Goal: Information Seeking & Learning: Understand process/instructions

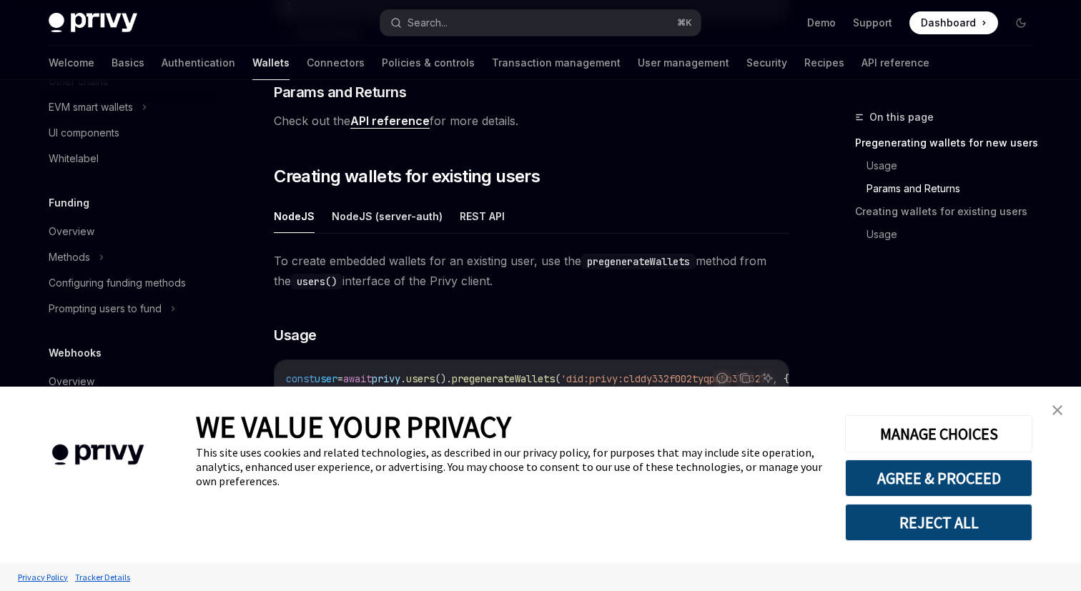
scroll to position [700, 0]
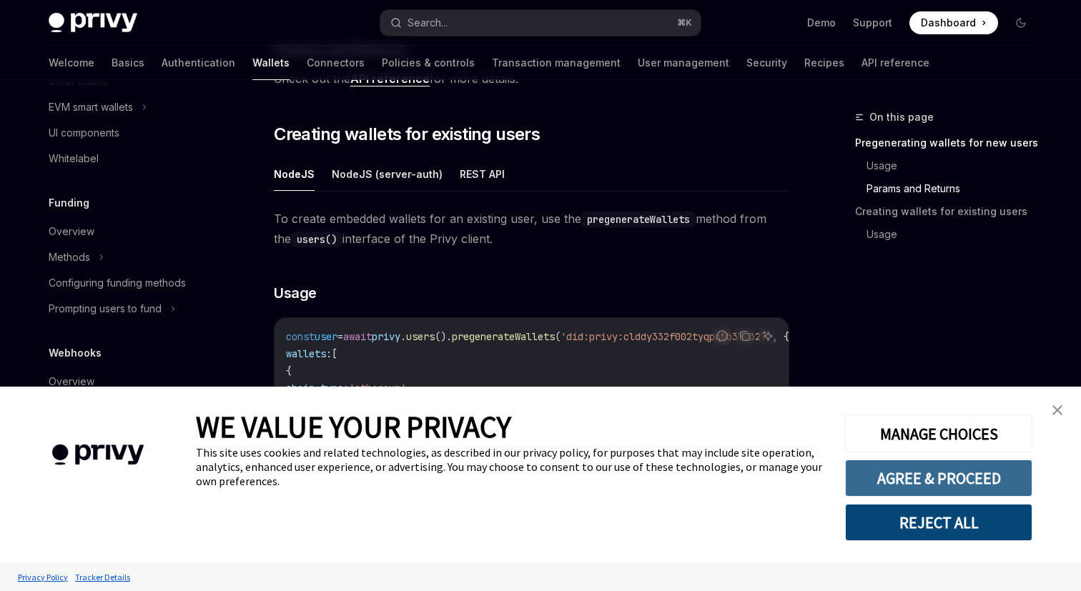
click at [930, 472] on button "AGREE & PROCEED" at bounding box center [938, 478] width 187 height 37
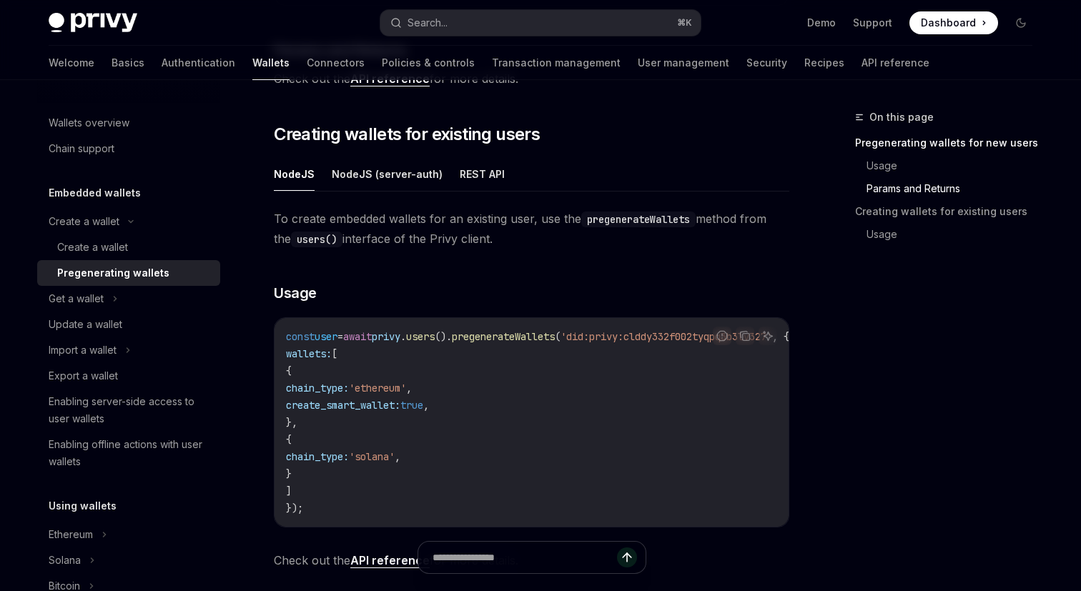
click at [518, 339] on span "pregenerateWallets" at bounding box center [503, 336] width 103 height 13
copy span "pregenerateWallets"
click at [508, 332] on span "pregenerateWallets" at bounding box center [503, 336] width 103 height 13
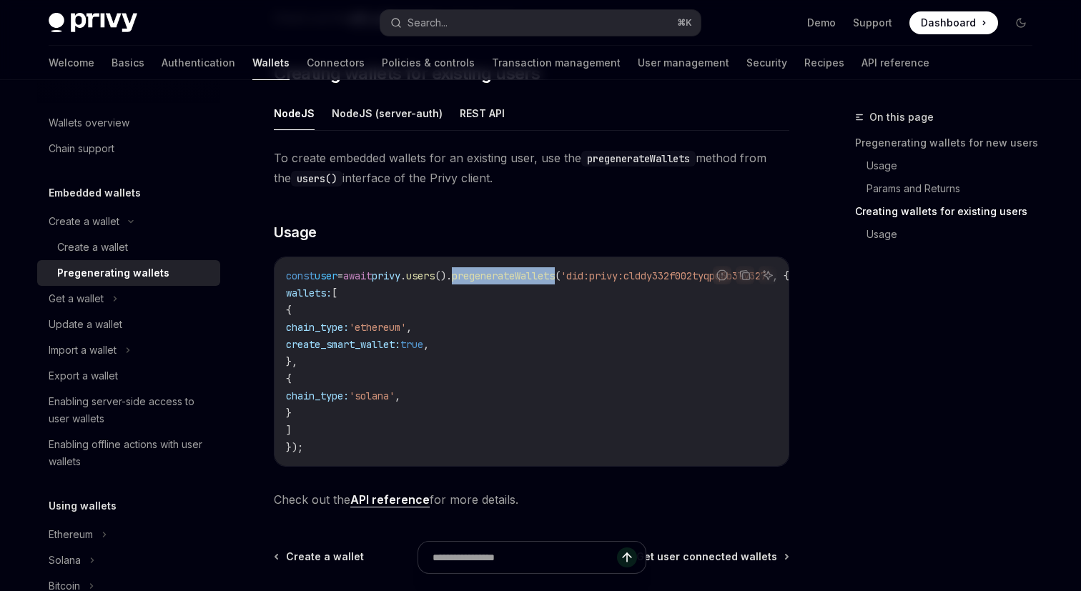
scroll to position [763, 0]
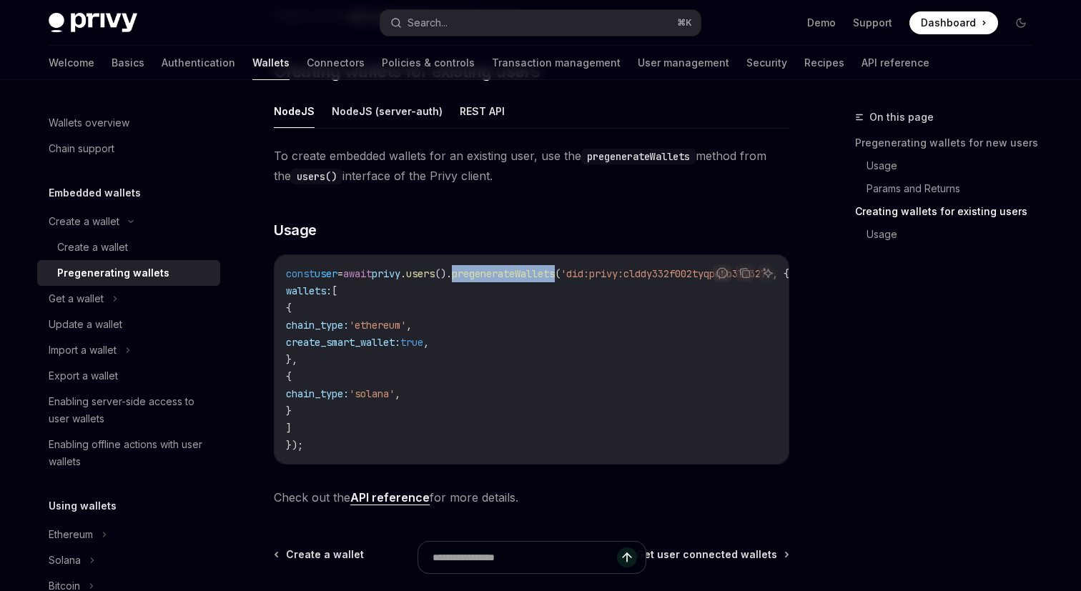
click at [387, 500] on link "API reference" at bounding box center [389, 497] width 79 height 15
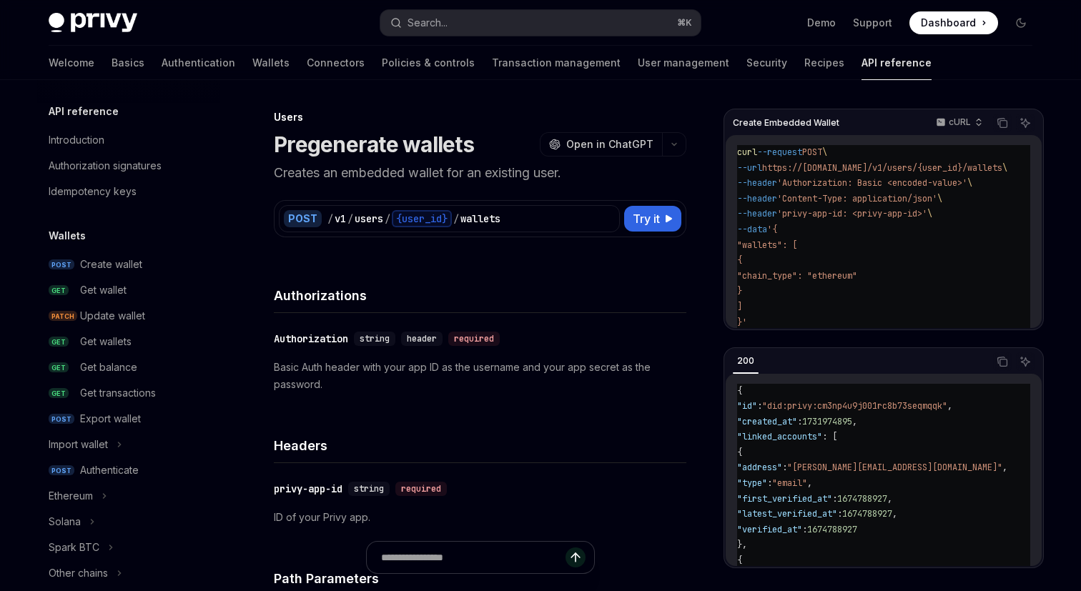
scroll to position [911, 0]
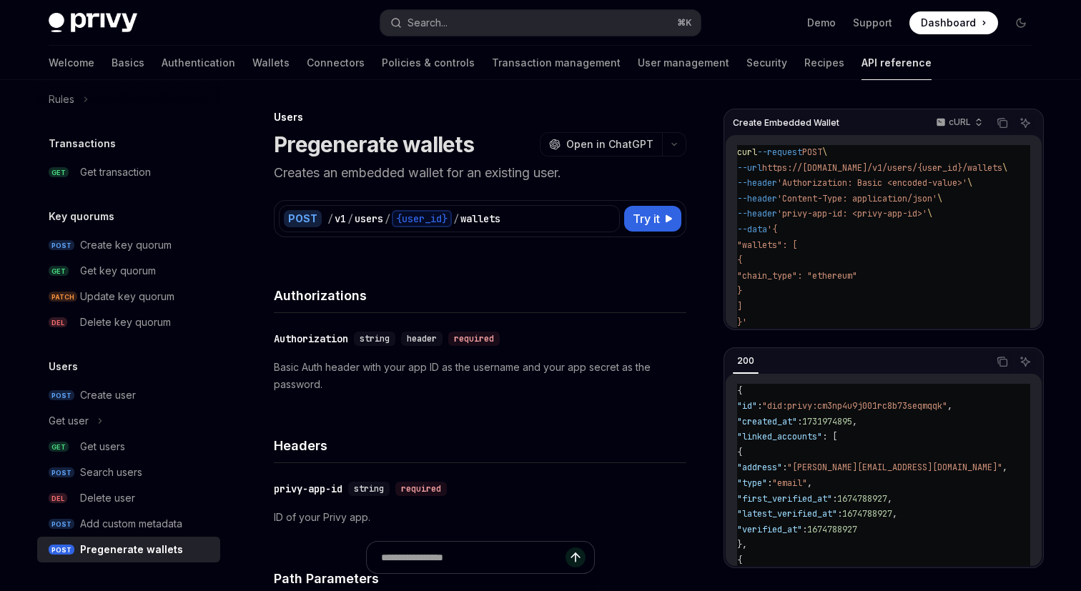
type textarea "*"
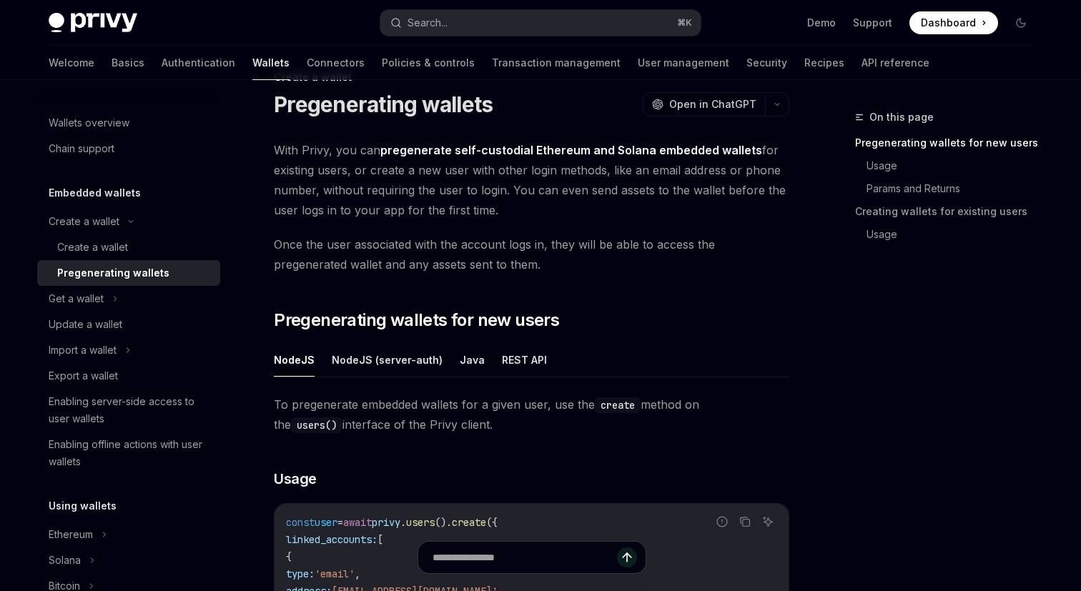
scroll to position [155, 0]
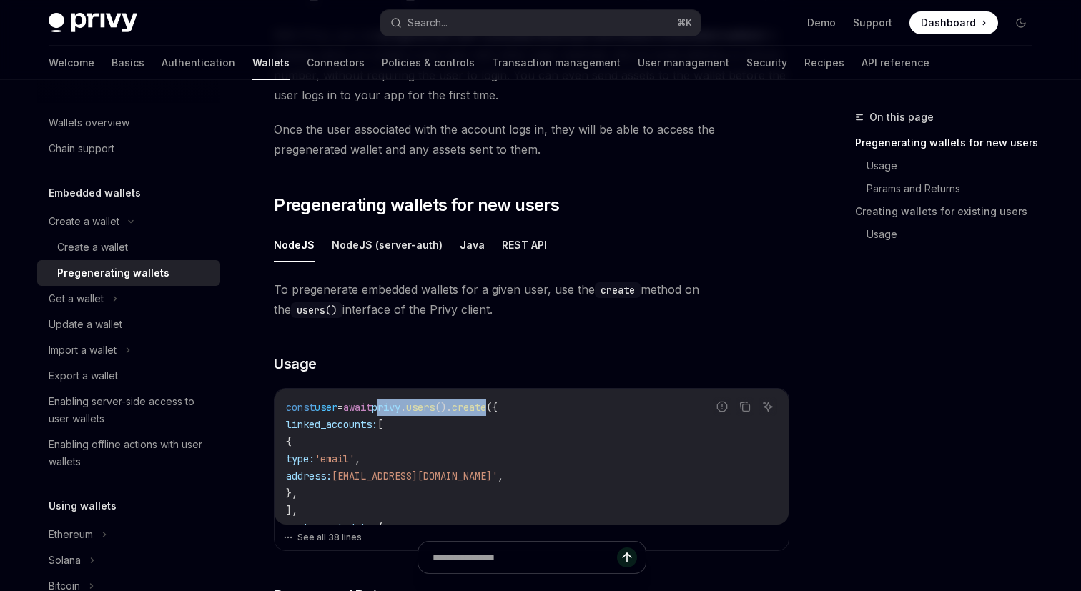
drag, startPoint x: 399, startPoint y: 406, endPoint x: 519, endPoint y: 406, distance: 119.3
click at [497, 406] on span "const user = await privy . users (). create ({" at bounding box center [392, 407] width 212 height 13
copy span "privy . users (). create"
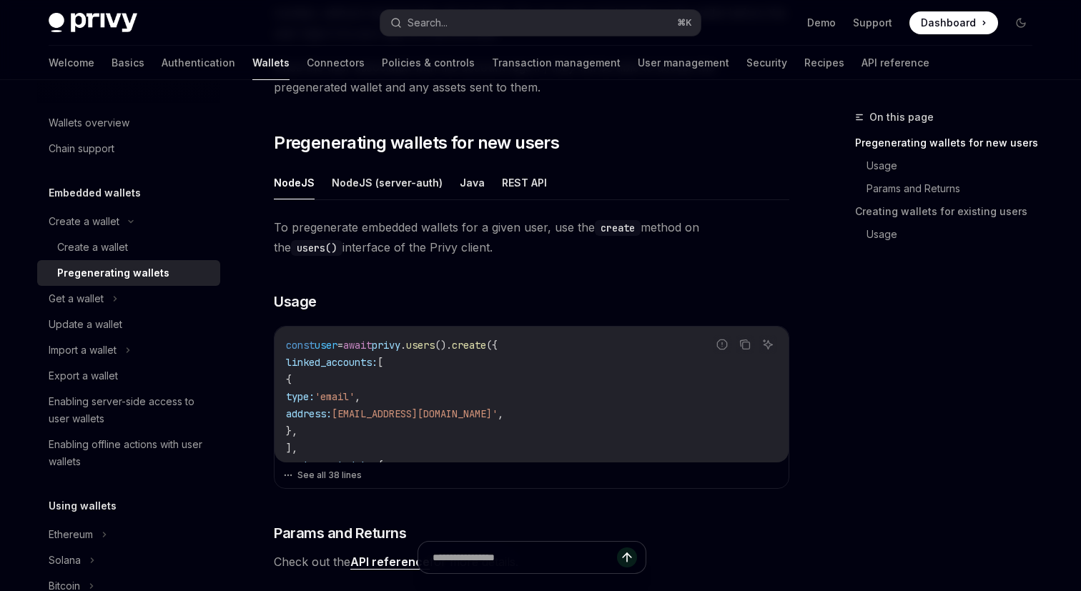
scroll to position [228, 0]
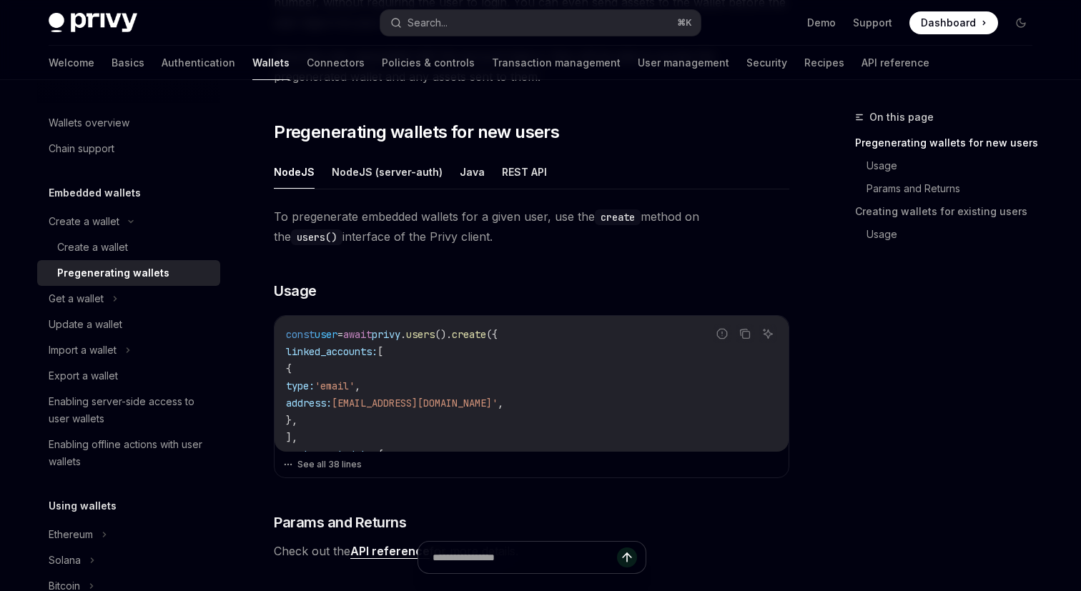
click at [347, 345] on span "linked_accounts:" at bounding box center [331, 351] width 91 height 13
copy span "linked_accounts"
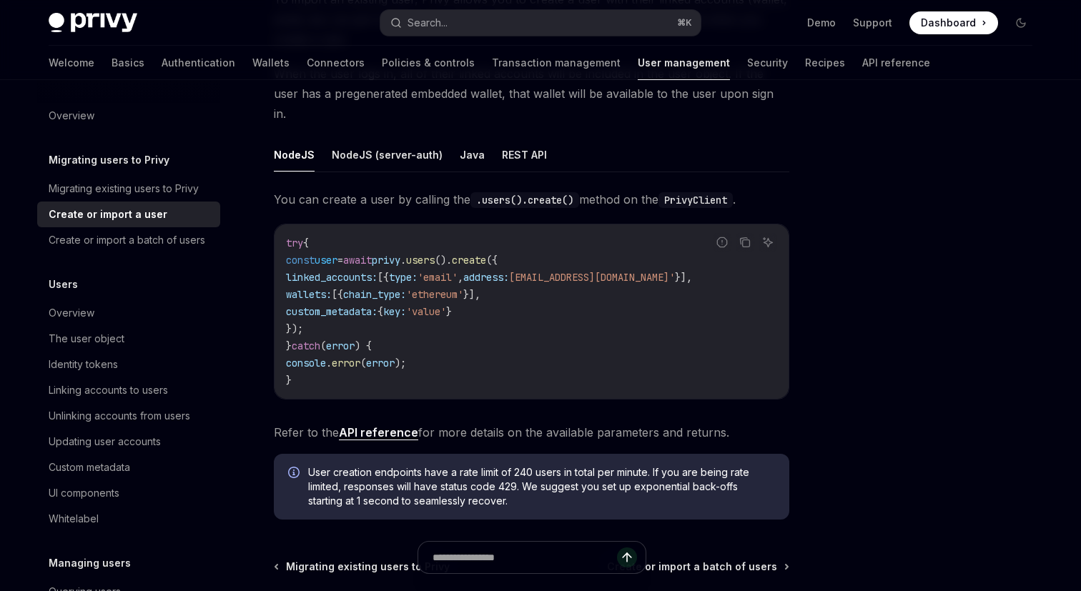
scroll to position [189, 0]
click at [135, 388] on div "Linking accounts to users" at bounding box center [108, 390] width 119 height 17
type textarea "*"
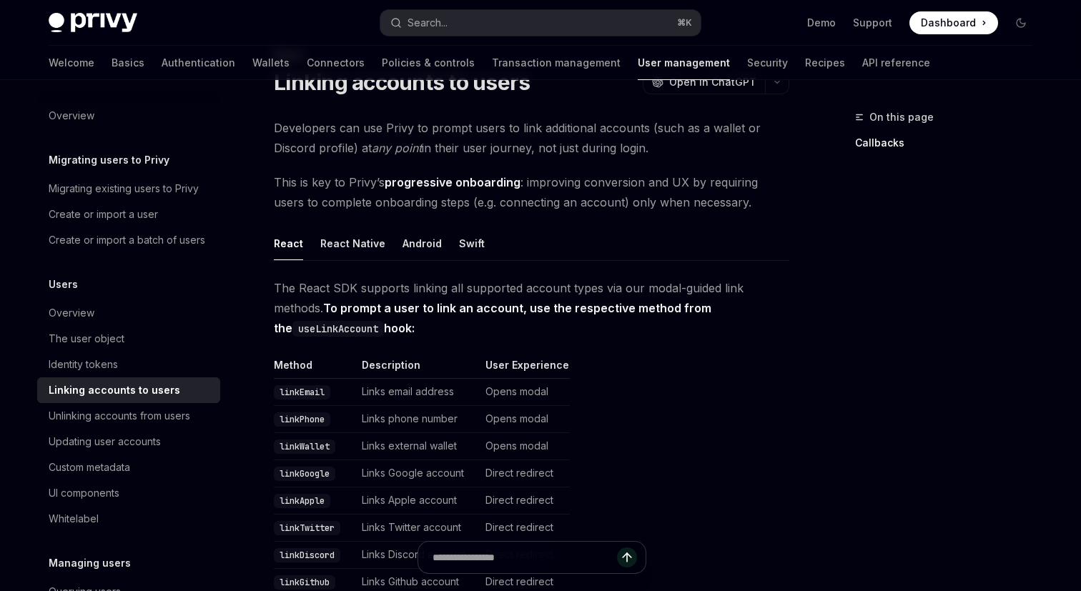
scroll to position [248, 0]
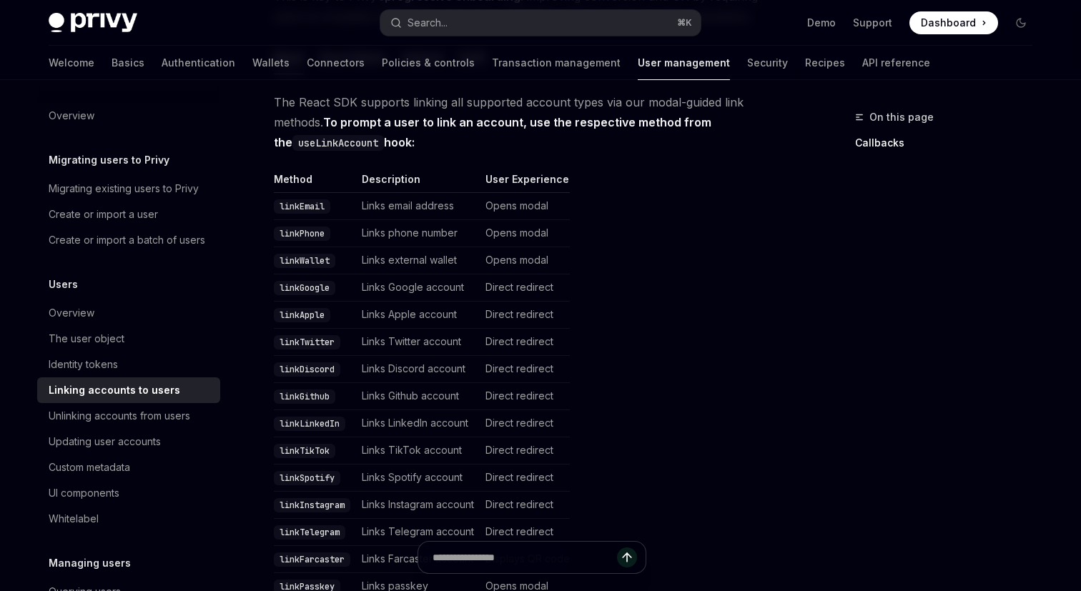
click at [515, 370] on td "Direct redirect" at bounding box center [525, 369] width 90 height 27
click at [310, 369] on code "linkDiscord" at bounding box center [307, 369] width 66 height 14
click at [310, 371] on code "linkDiscord" at bounding box center [307, 369] width 66 height 14
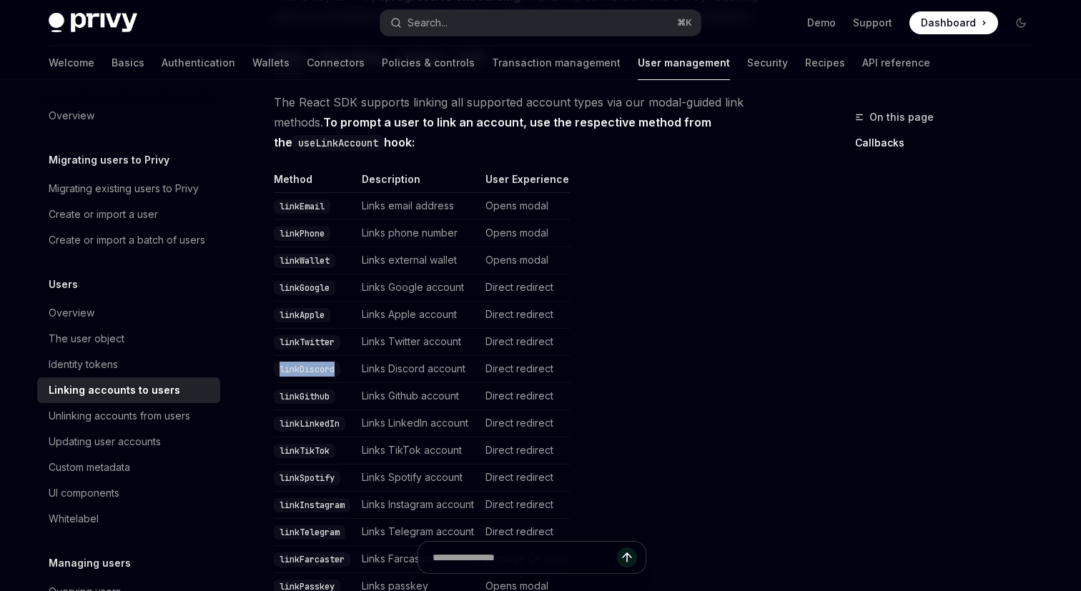
copy code "linkDiscord"
click at [547, 15] on button "Search... ⌘ K" at bounding box center [540, 23] width 320 height 26
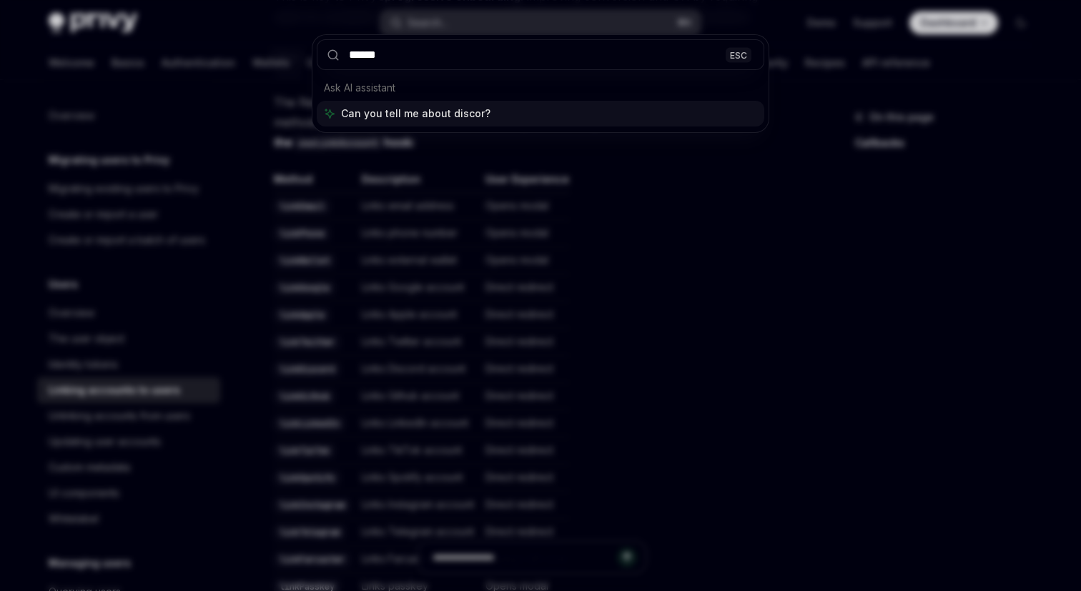
type input "*******"
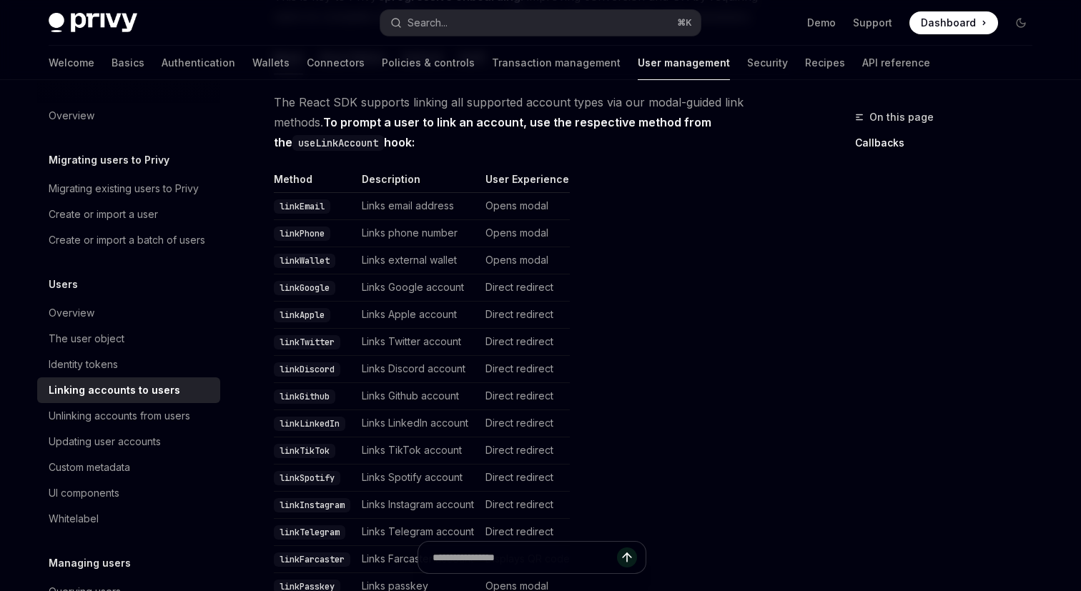
type textarea "*"
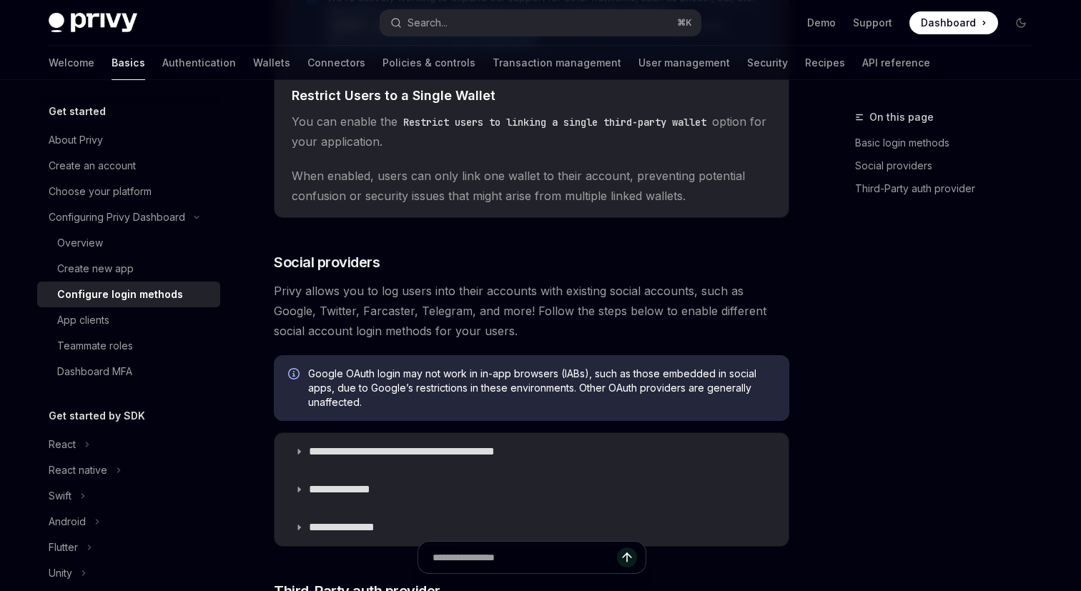
scroll to position [2012, 0]
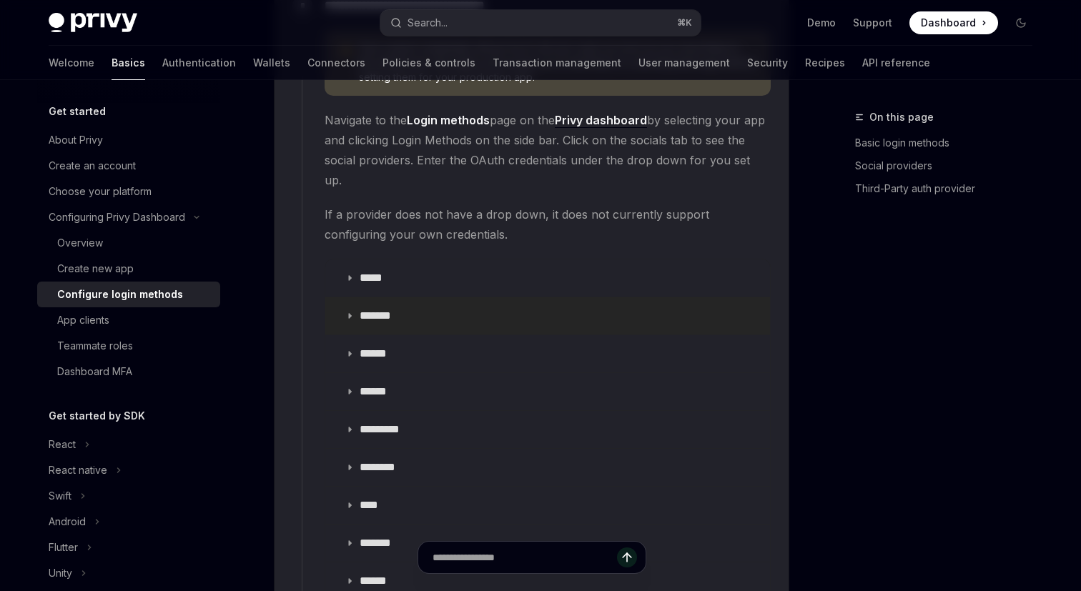
click at [367, 309] on p "*******" at bounding box center [380, 316] width 42 height 14
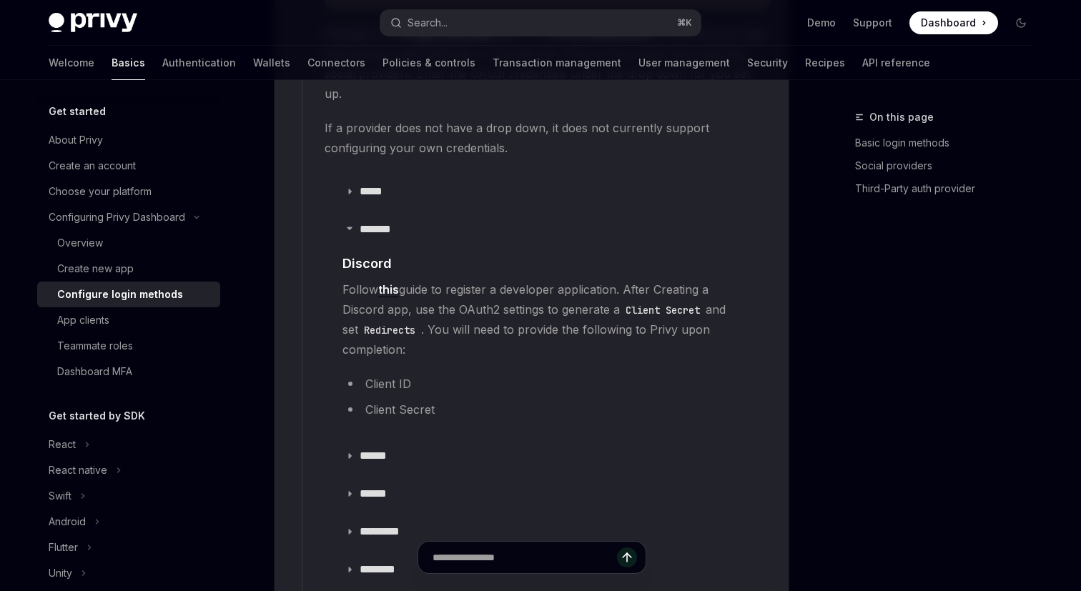
scroll to position [2099, 0]
click at [393, 282] on link "this" at bounding box center [388, 289] width 21 height 15
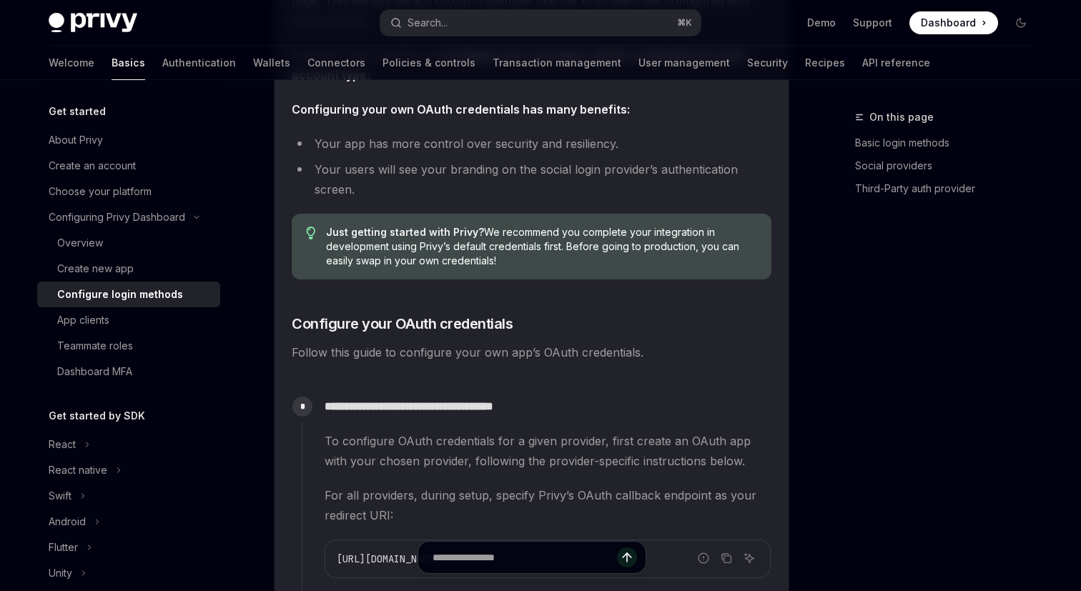
scroll to position [1336, 0]
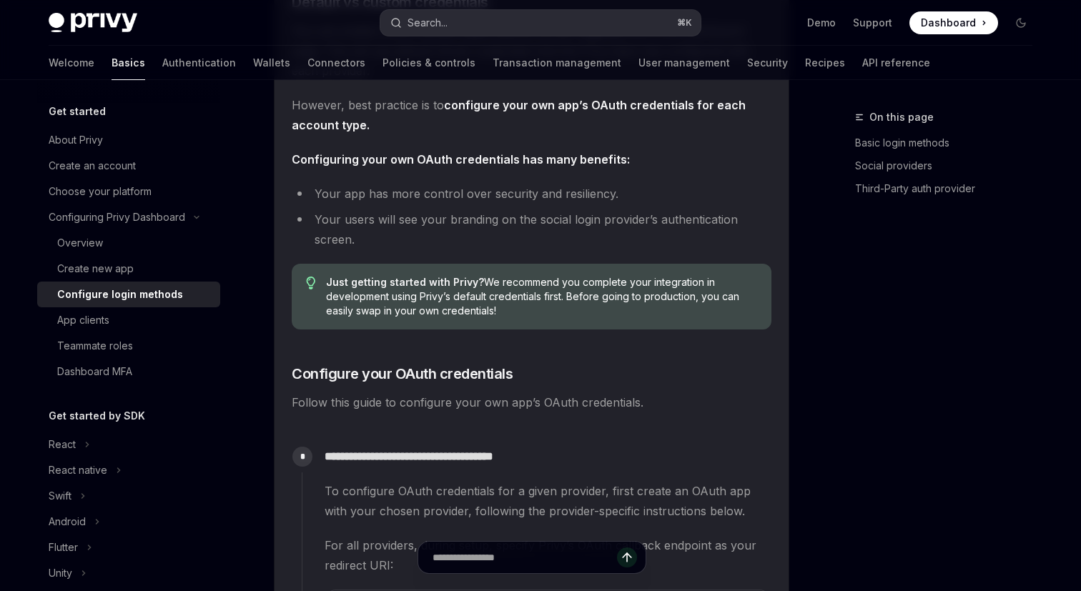
click at [446, 22] on div "Search..." at bounding box center [427, 22] width 40 height 17
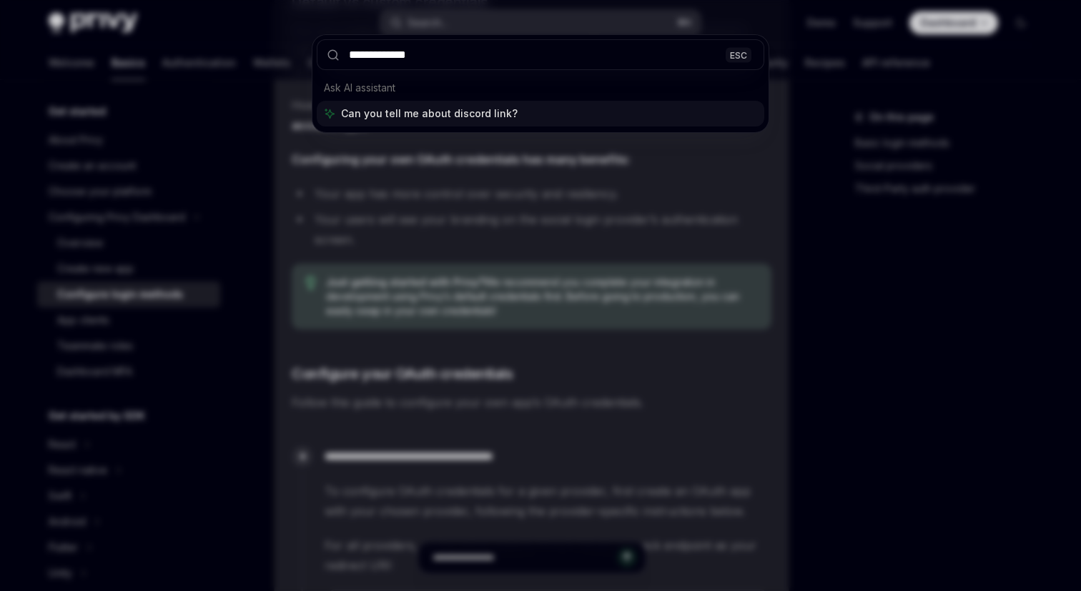
type input "**********"
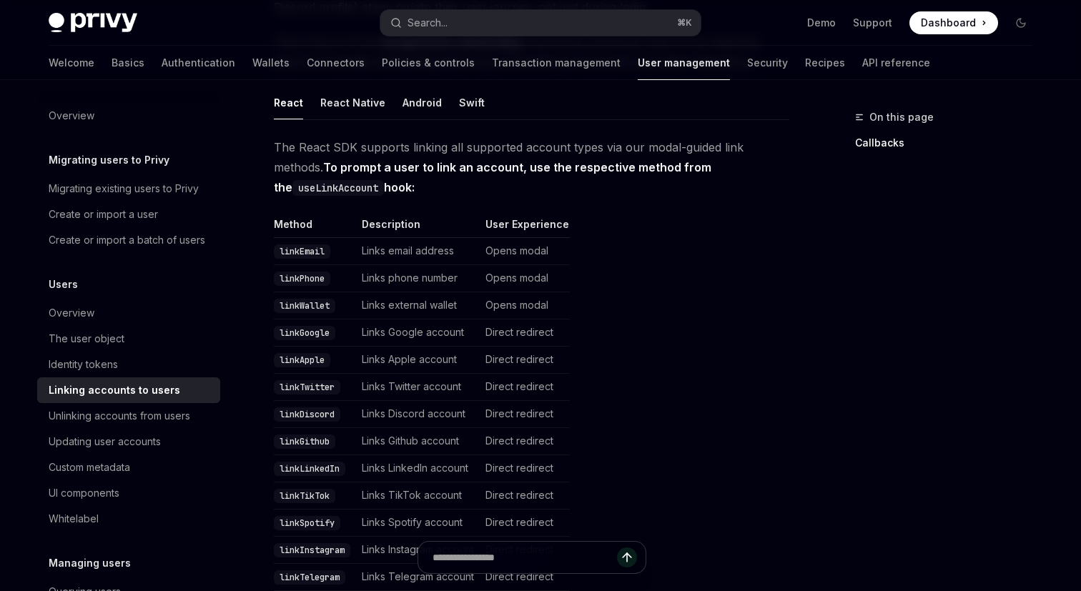
scroll to position [206, 0]
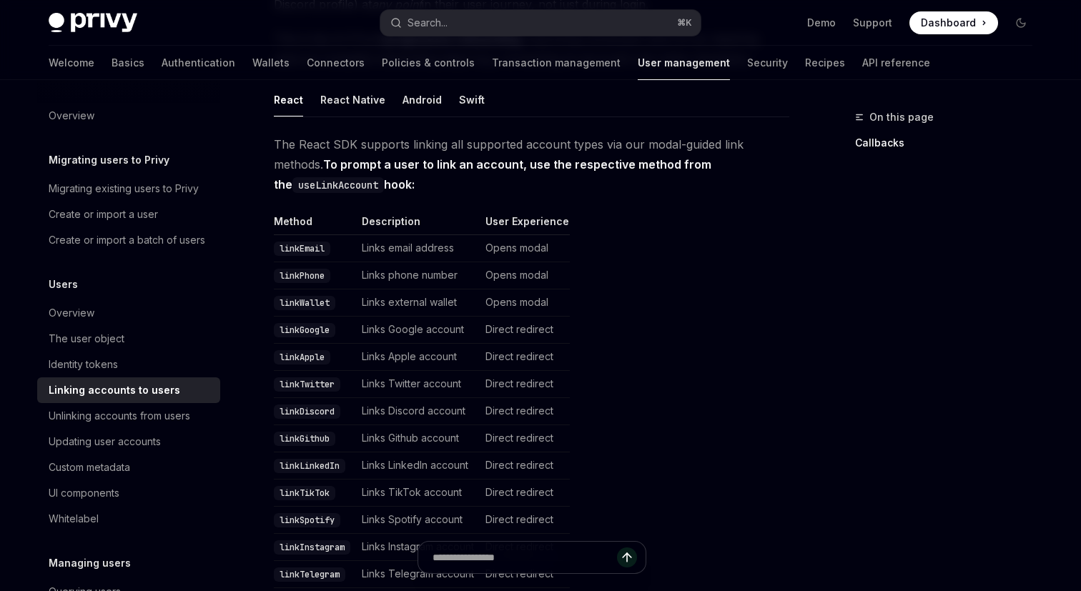
click at [312, 409] on code "linkDiscord" at bounding box center [307, 411] width 66 height 14
copy code "linkDiscord"
click at [805, 56] on link "Recipes" at bounding box center [825, 63] width 40 height 34
type textarea "*"
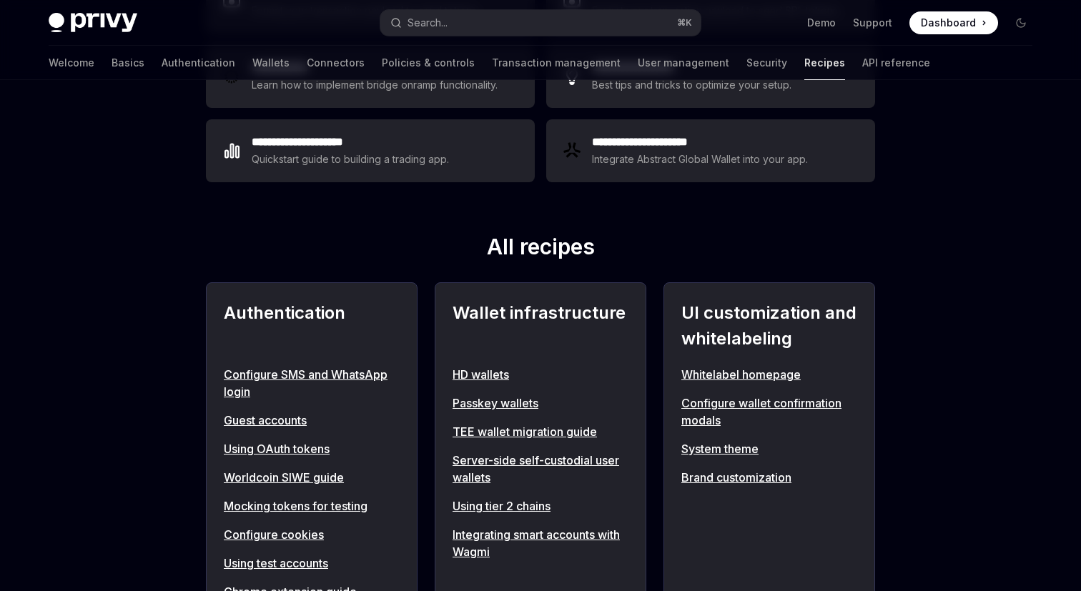
scroll to position [364, 0]
